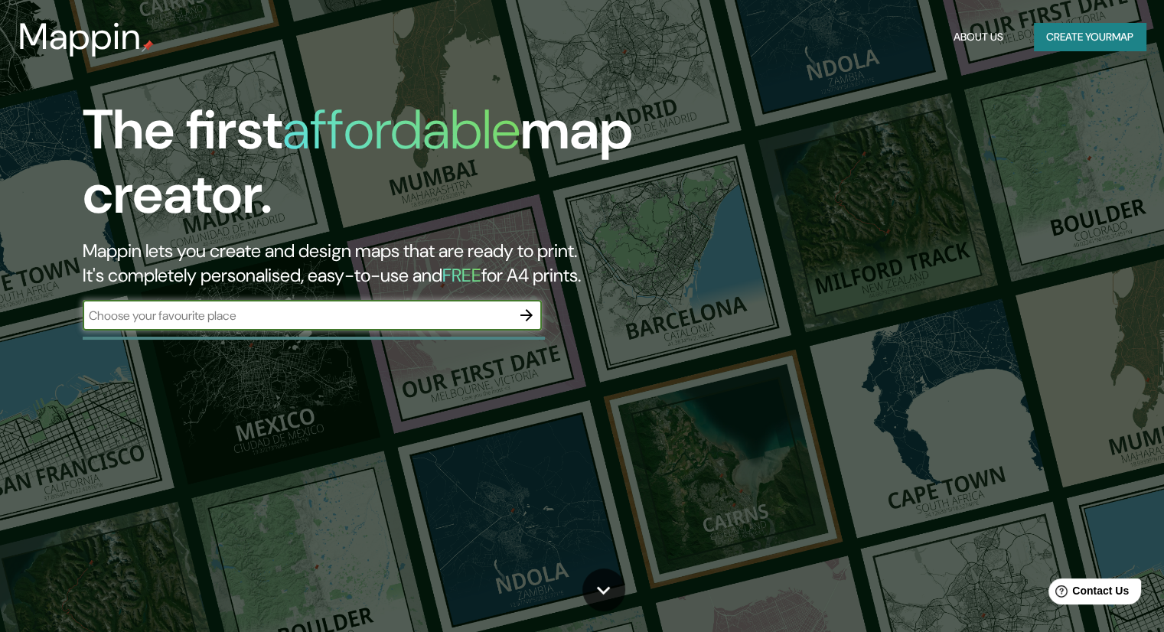
click at [324, 316] on input "text" at bounding box center [297, 316] width 428 height 18
type input "[GEOGRAPHIC_DATA]"
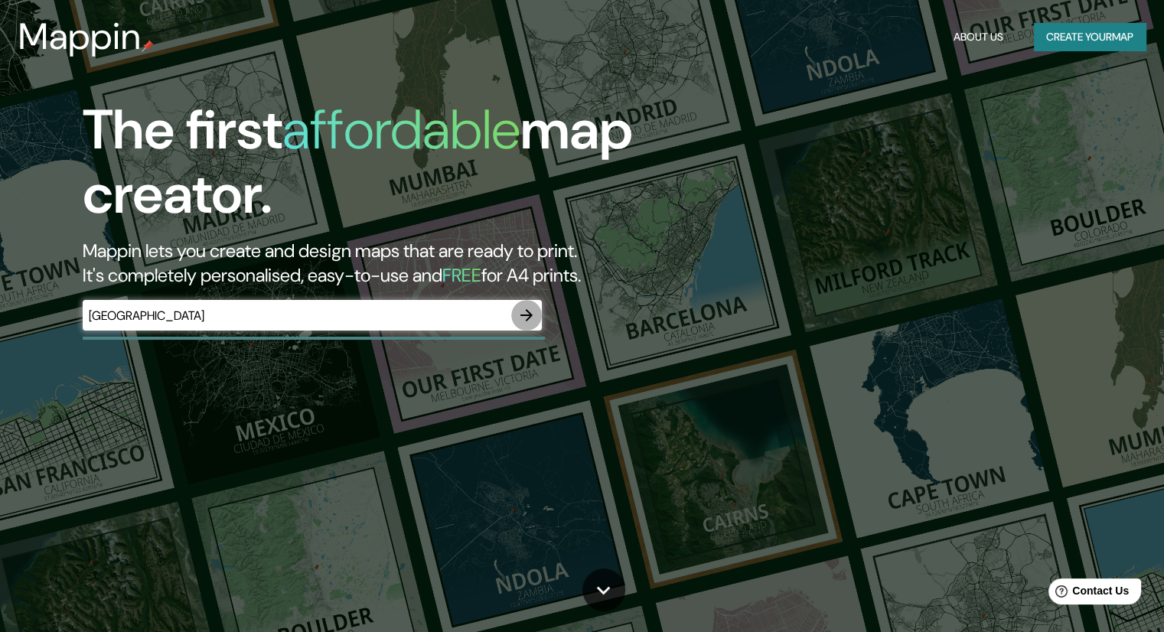
click at [523, 316] on icon "button" at bounding box center [526, 315] width 12 height 12
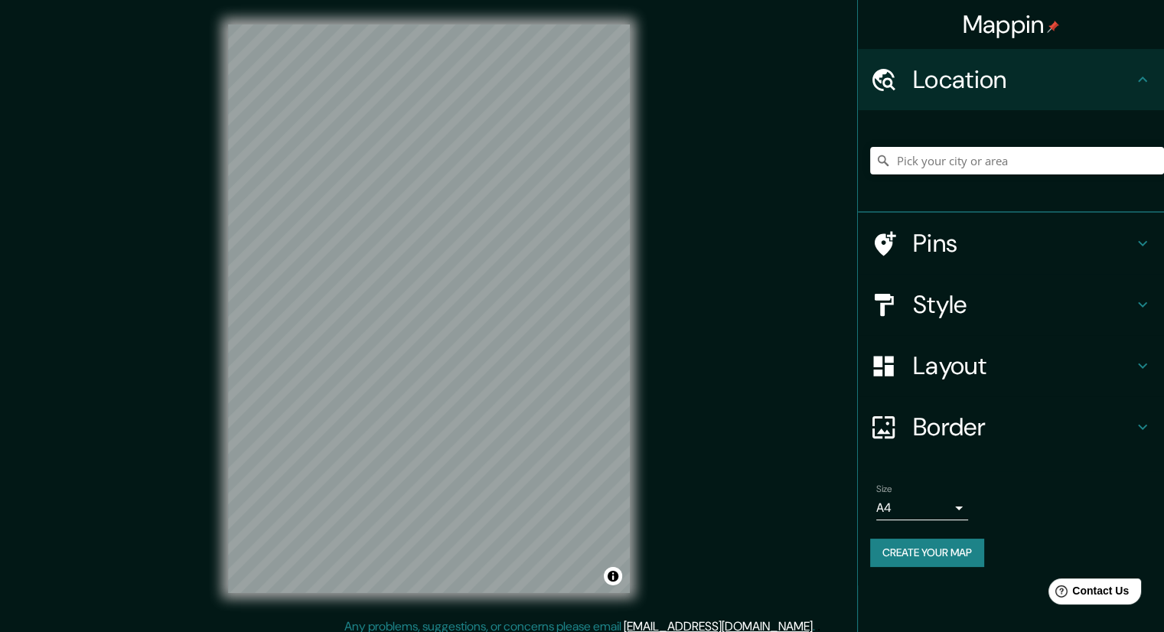
scroll to position [10, 0]
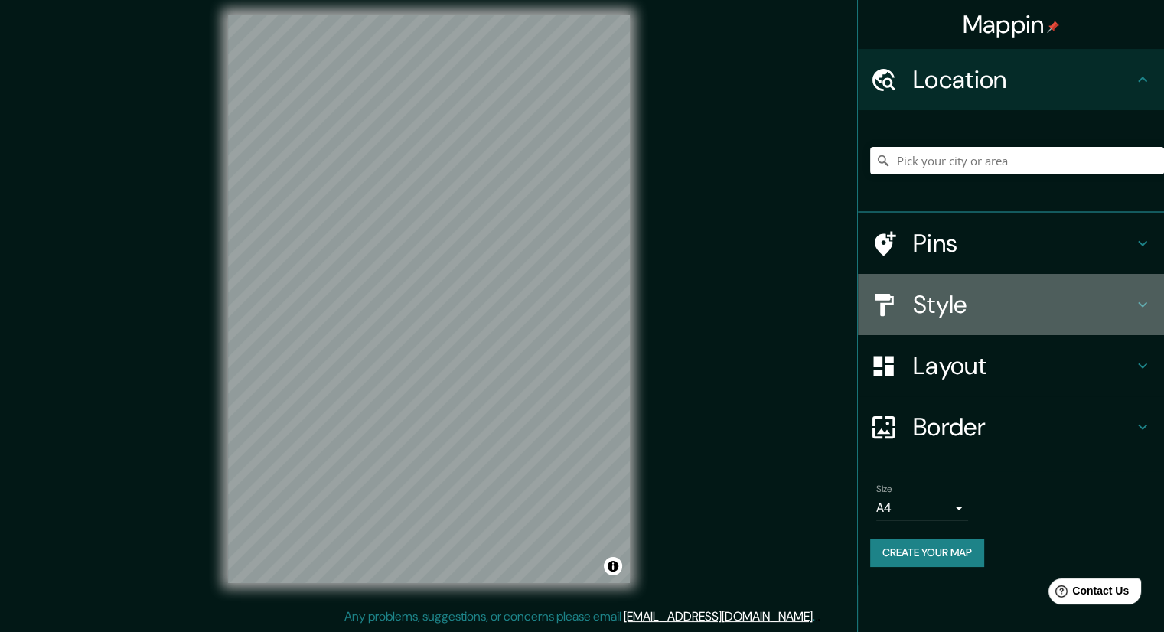
click at [1007, 309] on h4 "Style" at bounding box center [1023, 304] width 220 height 31
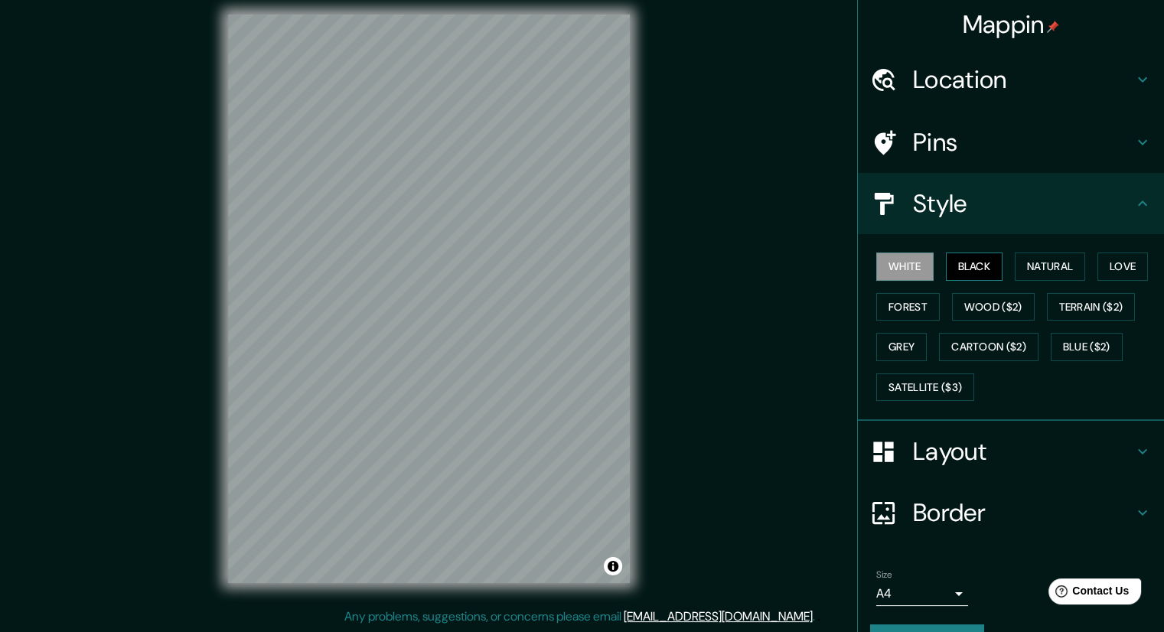
click at [967, 268] on button "Black" at bounding box center [973, 266] width 57 height 28
click at [1071, 269] on button "Natural" at bounding box center [1049, 266] width 70 height 28
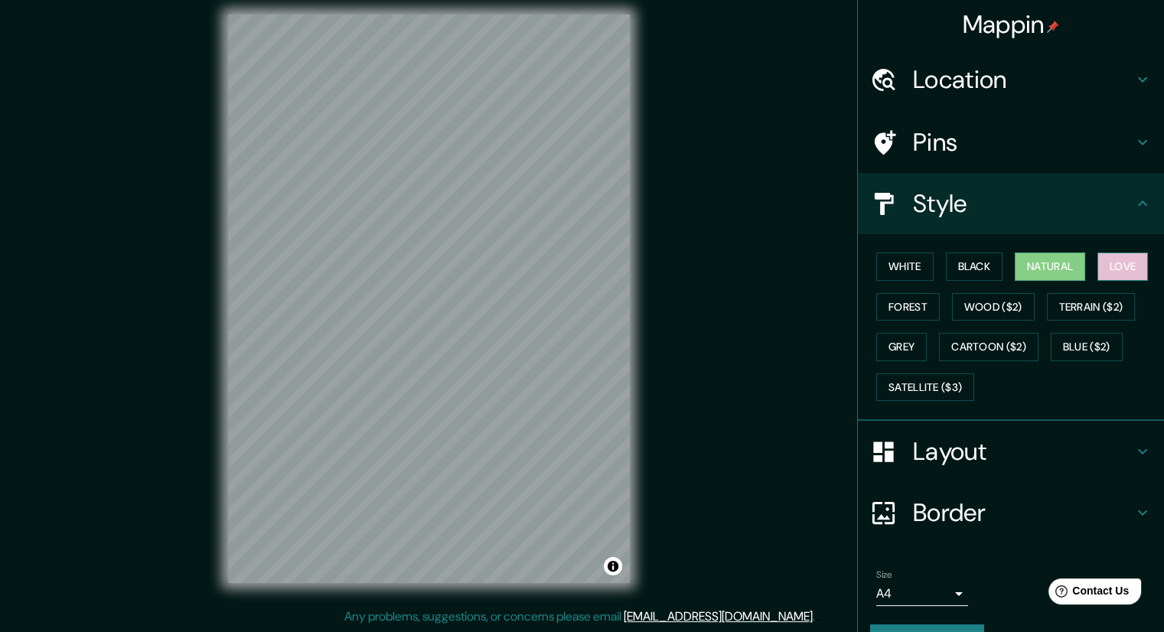
click at [1115, 267] on button "Love" at bounding box center [1122, 266] width 50 height 28
click at [897, 305] on button "Forest" at bounding box center [907, 307] width 63 height 28
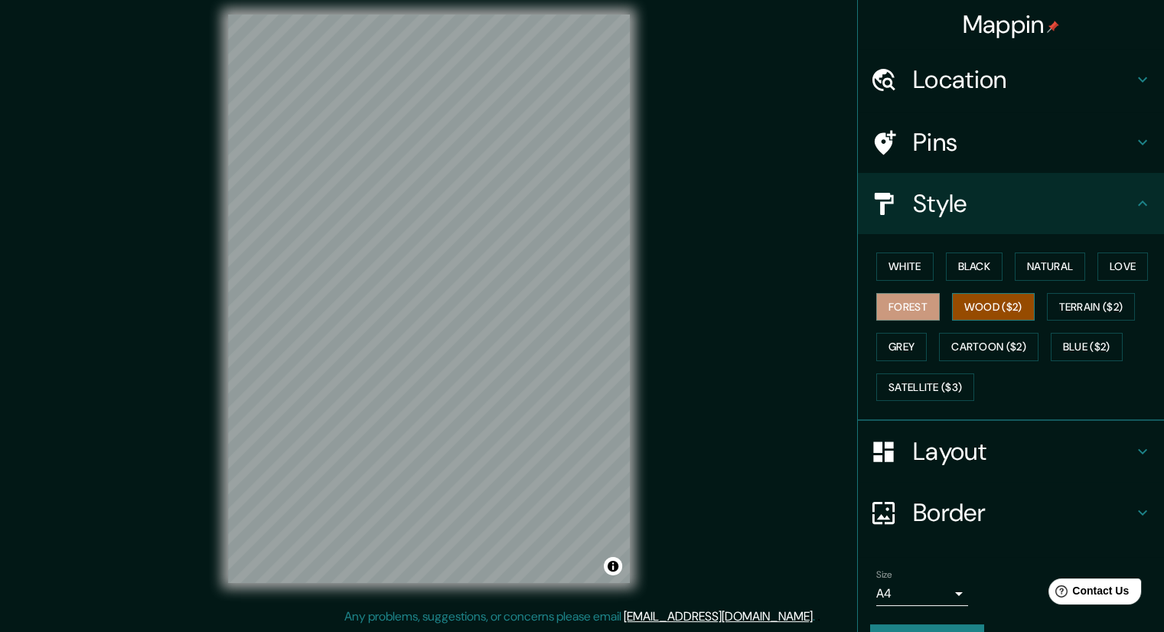
click at [975, 304] on button "Wood ($2)" at bounding box center [993, 307] width 83 height 28
click at [910, 300] on button "Forest" at bounding box center [907, 307] width 63 height 28
click at [1098, 304] on button "Terrain ($2)" at bounding box center [1090, 307] width 89 height 28
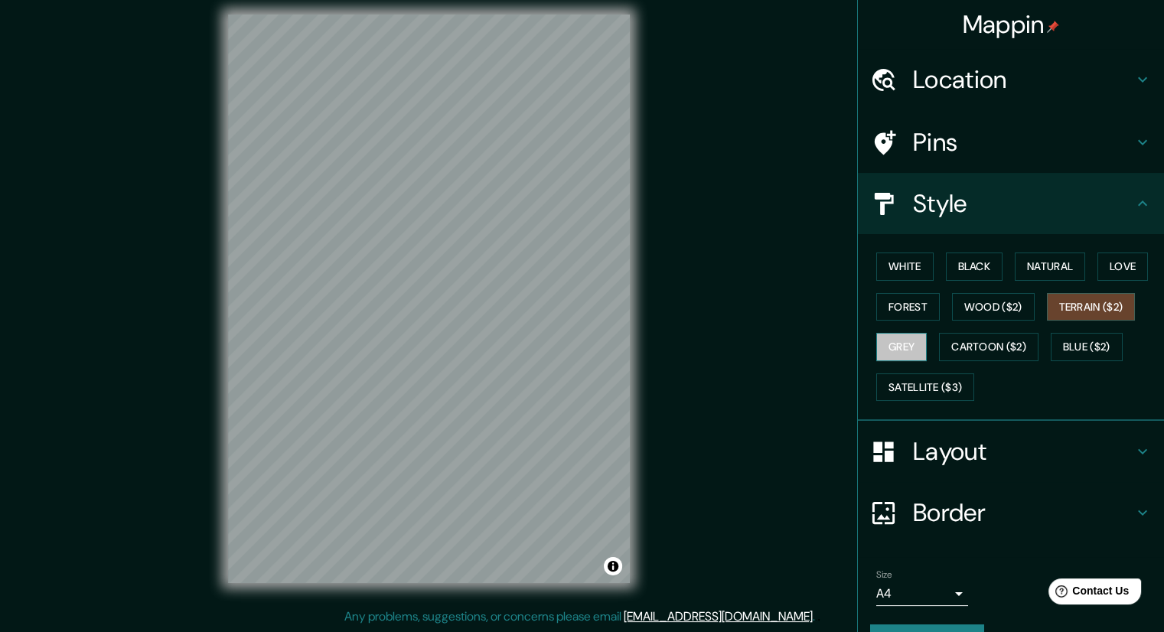
click at [890, 348] on button "Grey" at bounding box center [901, 347] width 50 height 28
click at [891, 299] on button "Forest" at bounding box center [907, 307] width 63 height 28
